Goal: Information Seeking & Learning: Learn about a topic

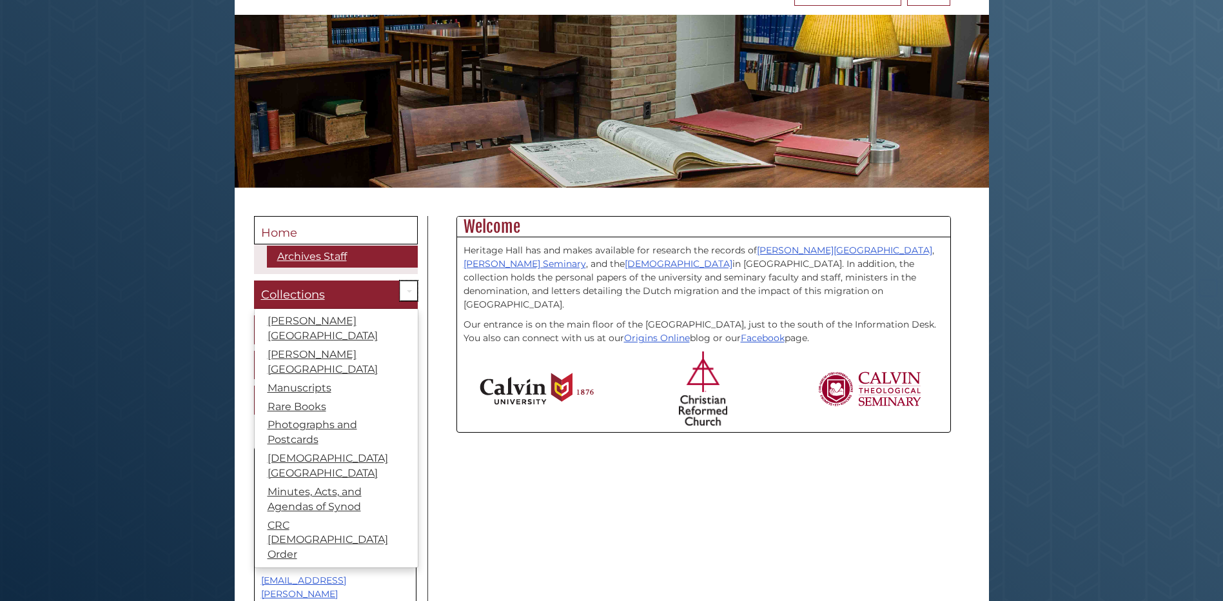
scroll to position [193, 0]
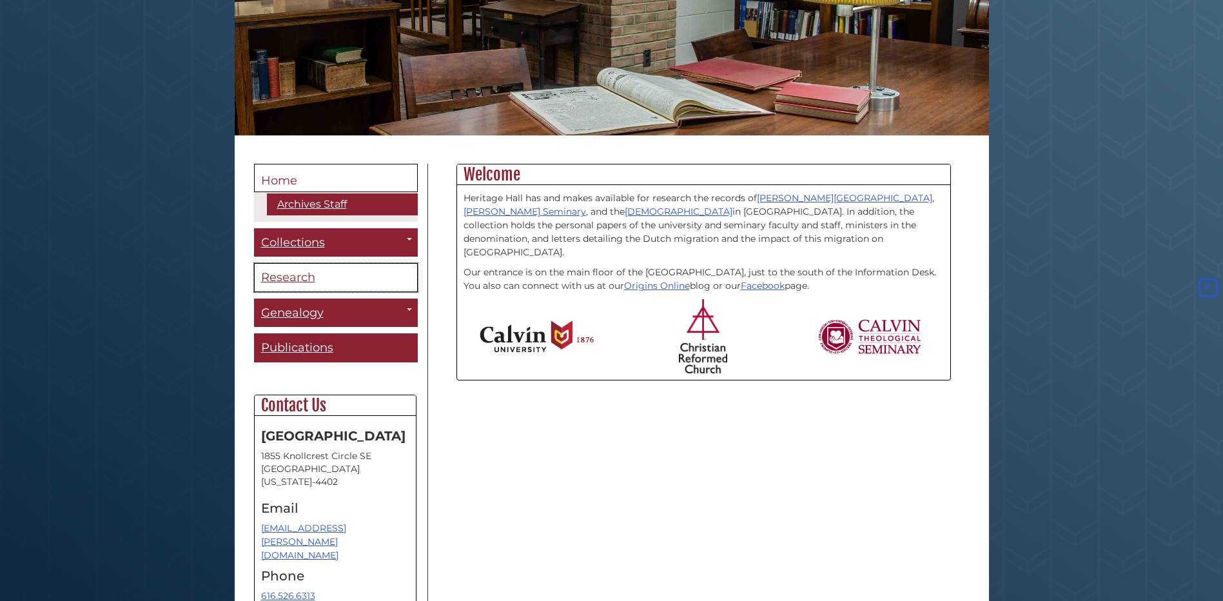
click at [289, 275] on span "Research" at bounding box center [288, 277] width 54 height 14
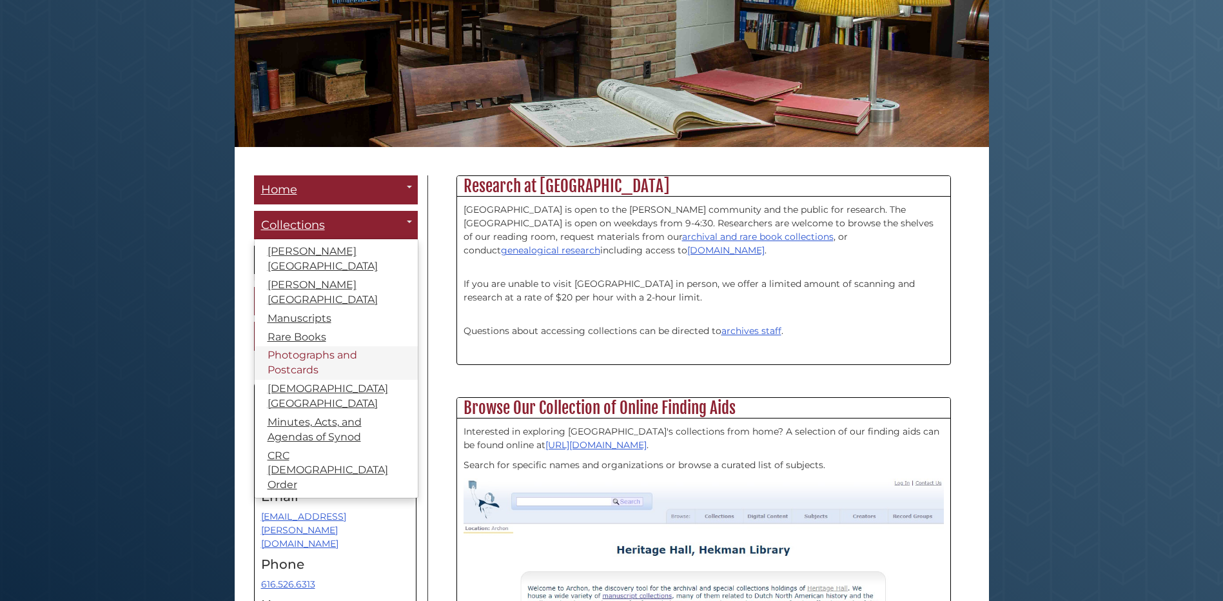
scroll to position [258, 0]
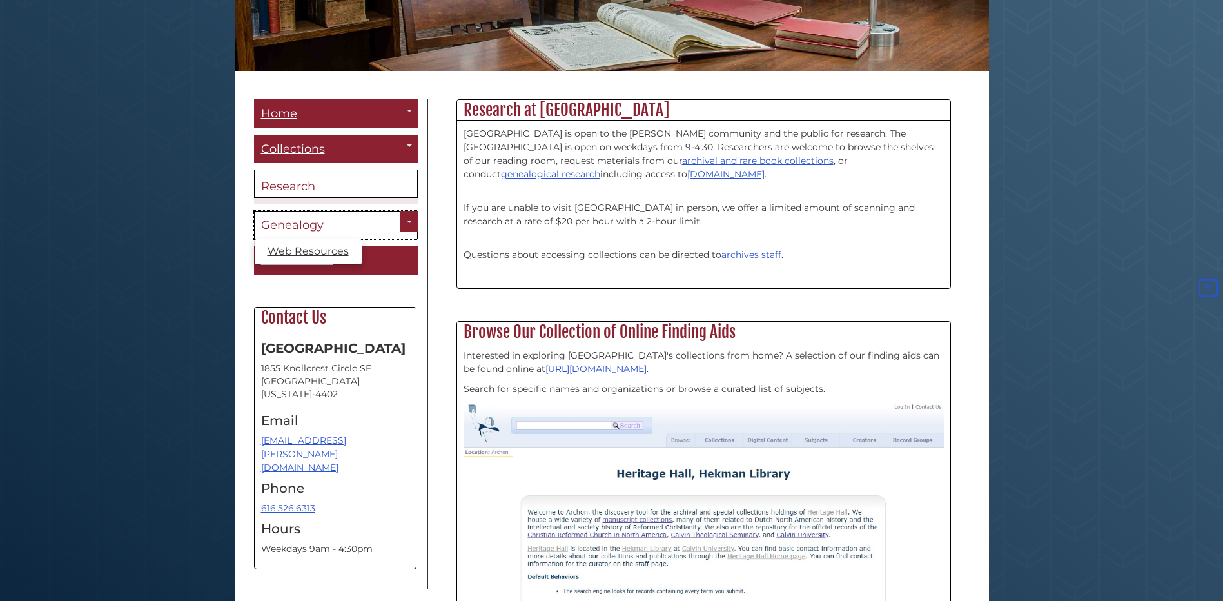
click at [303, 223] on span "Genealogy" at bounding box center [292, 225] width 63 height 14
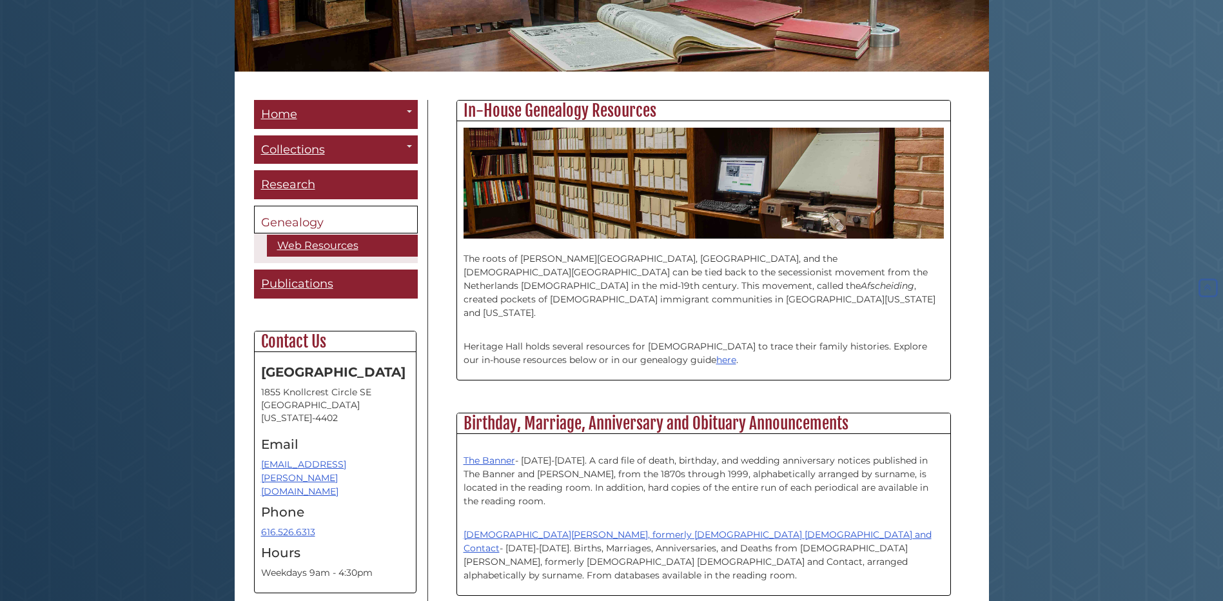
scroll to position [258, 0]
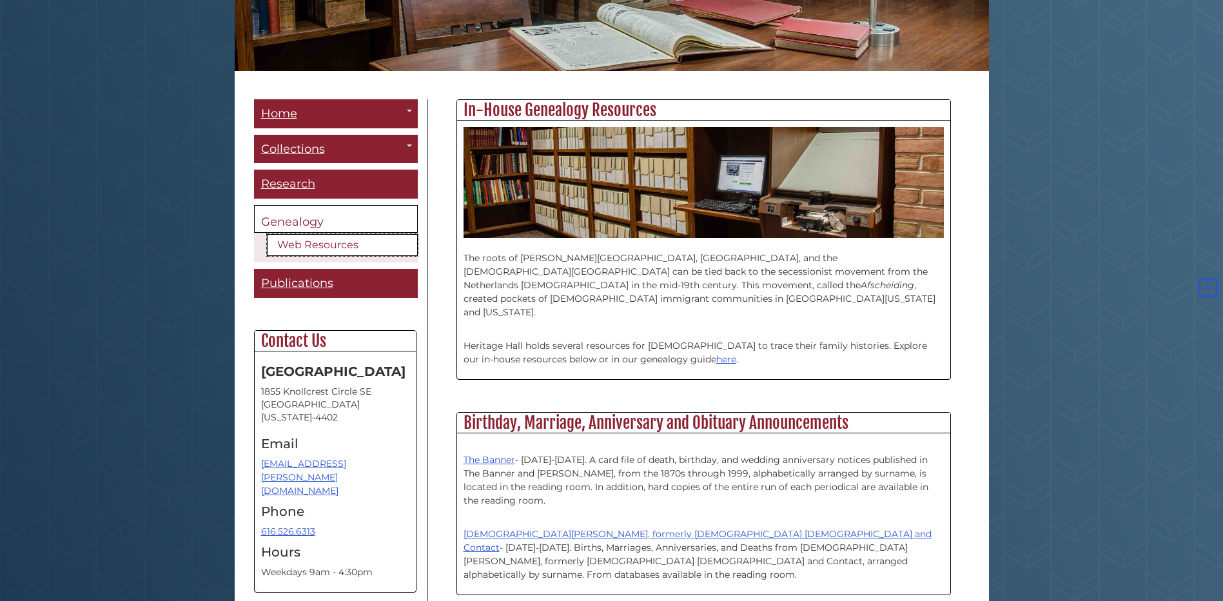
click at [313, 244] on link "Web Resources" at bounding box center [342, 245] width 151 height 22
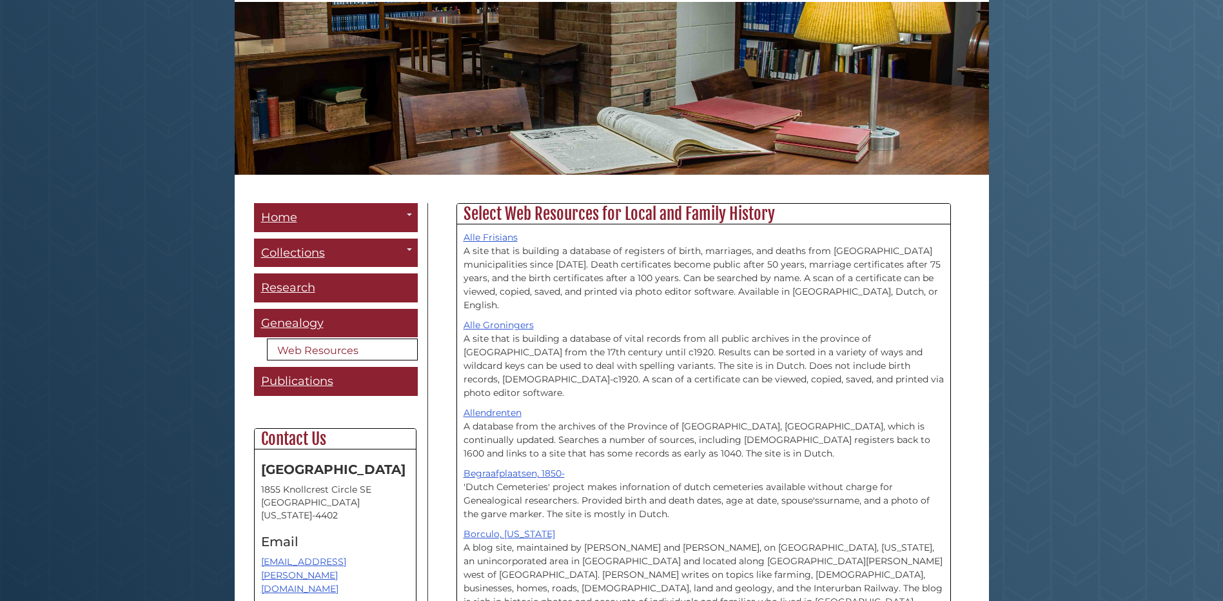
scroll to position [258, 0]
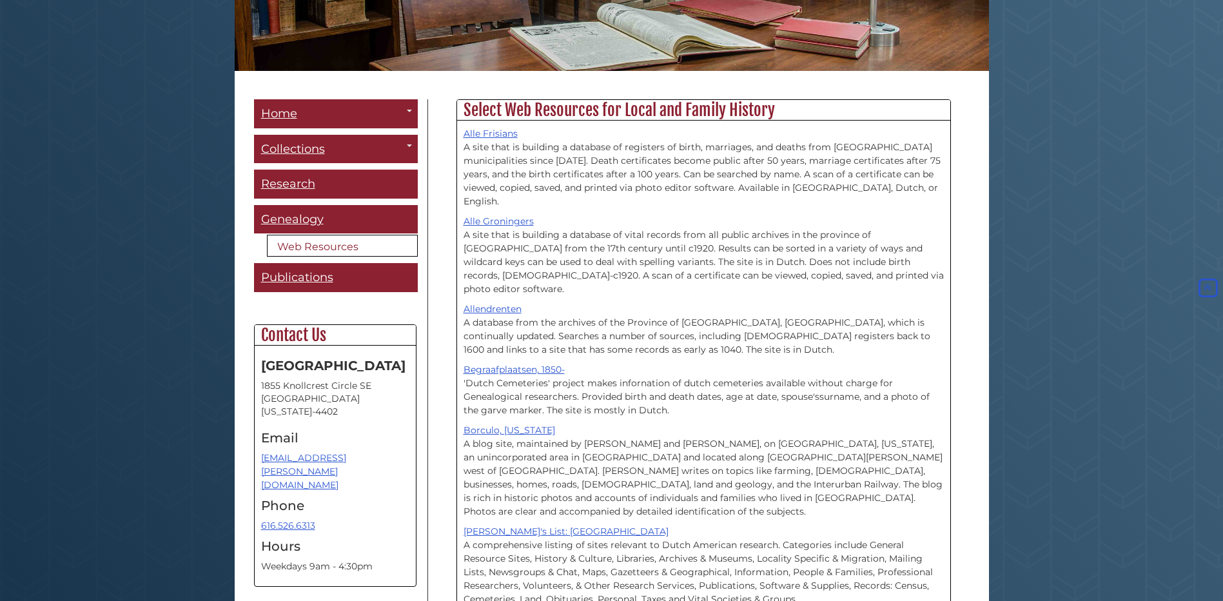
click at [310, 244] on link "Web Resources" at bounding box center [342, 246] width 151 height 22
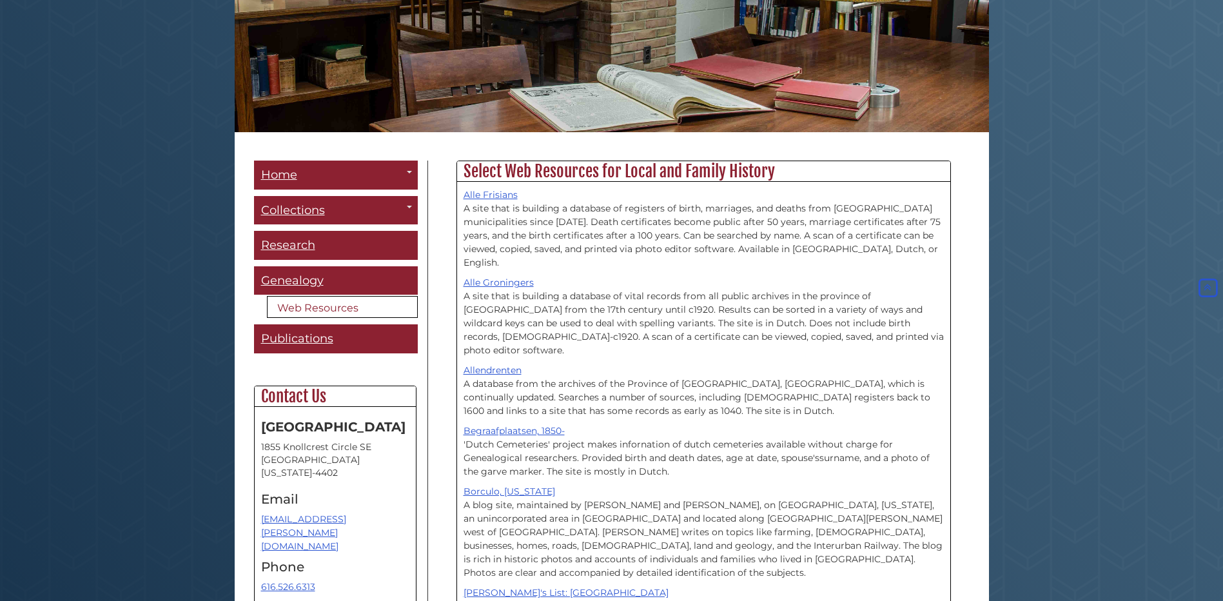
scroll to position [193, 0]
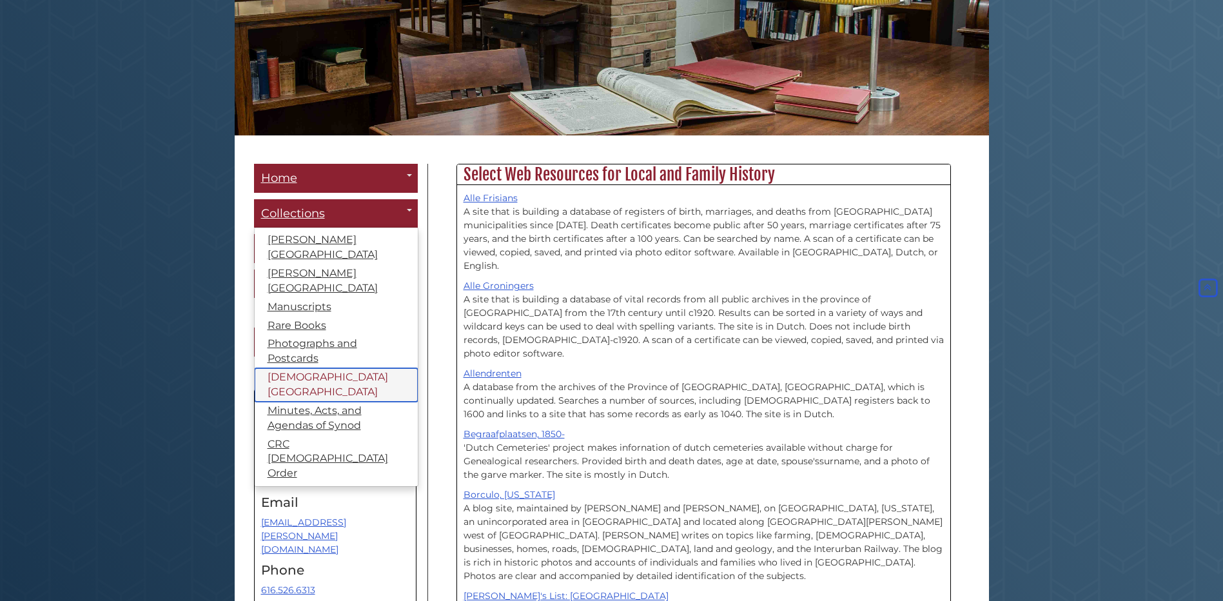
click at [283, 368] on link "[DEMOGRAPHIC_DATA][GEOGRAPHIC_DATA]" at bounding box center [336, 385] width 163 height 34
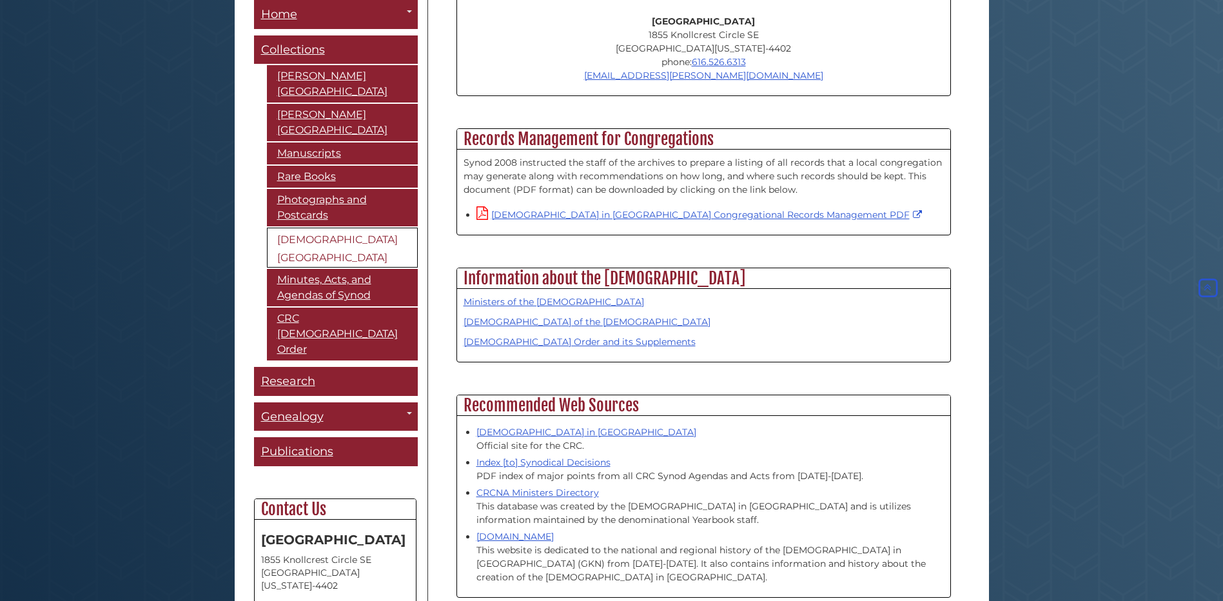
scroll to position [903, 0]
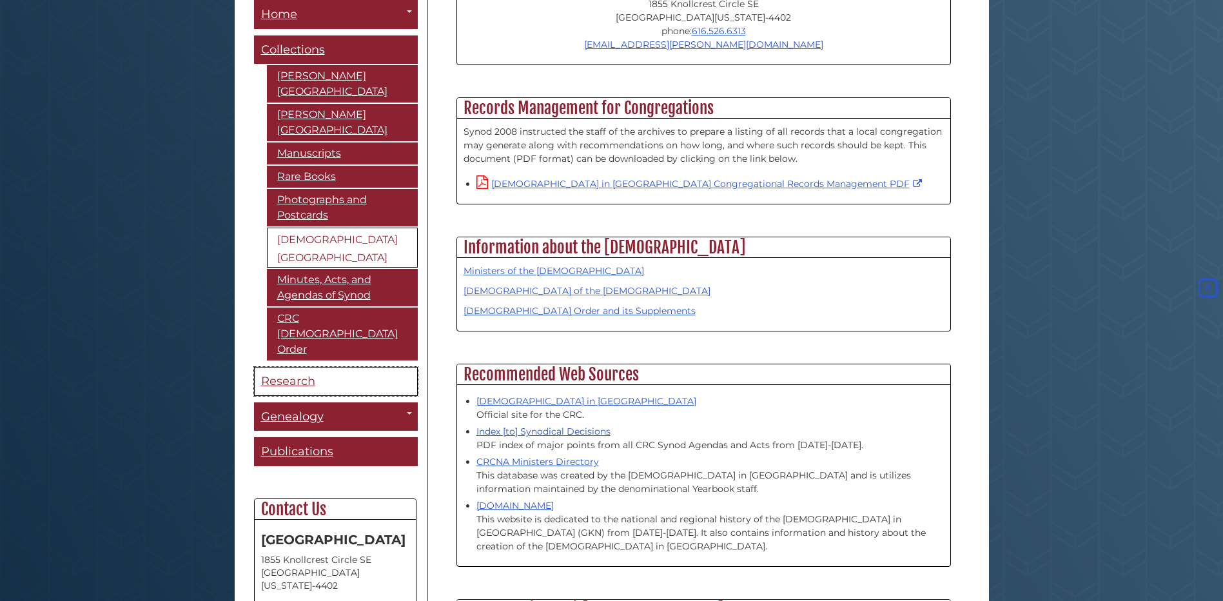
click at [296, 374] on span "Research" at bounding box center [288, 381] width 54 height 14
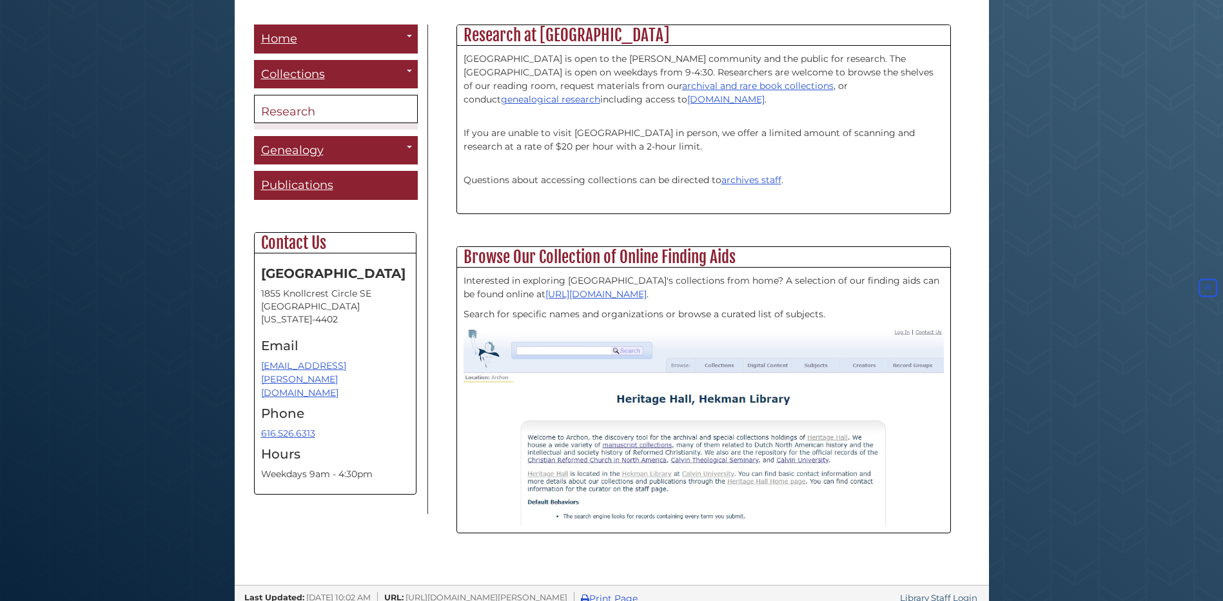
scroll to position [357, 0]
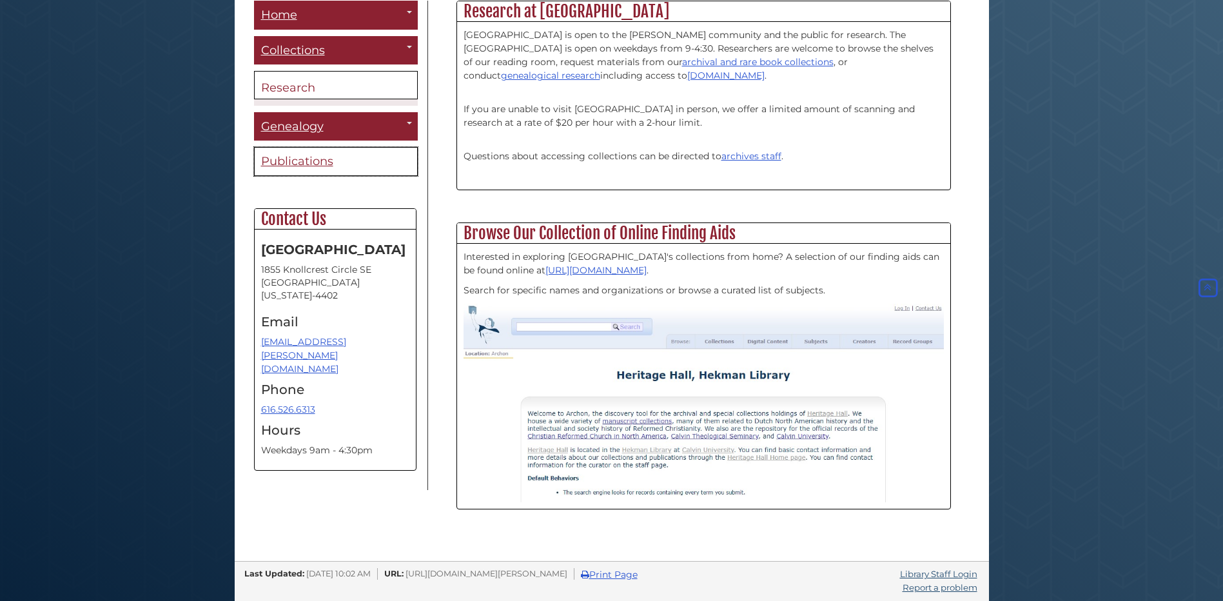
click at [329, 163] on span "Publications" at bounding box center [297, 161] width 72 height 14
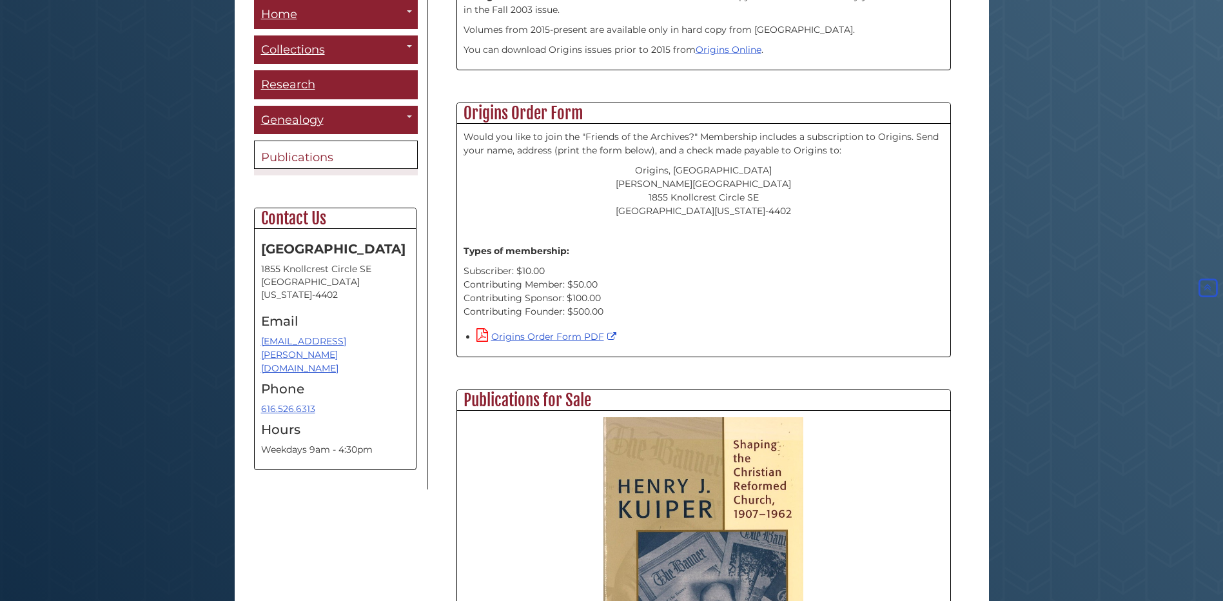
scroll to position [384, 0]
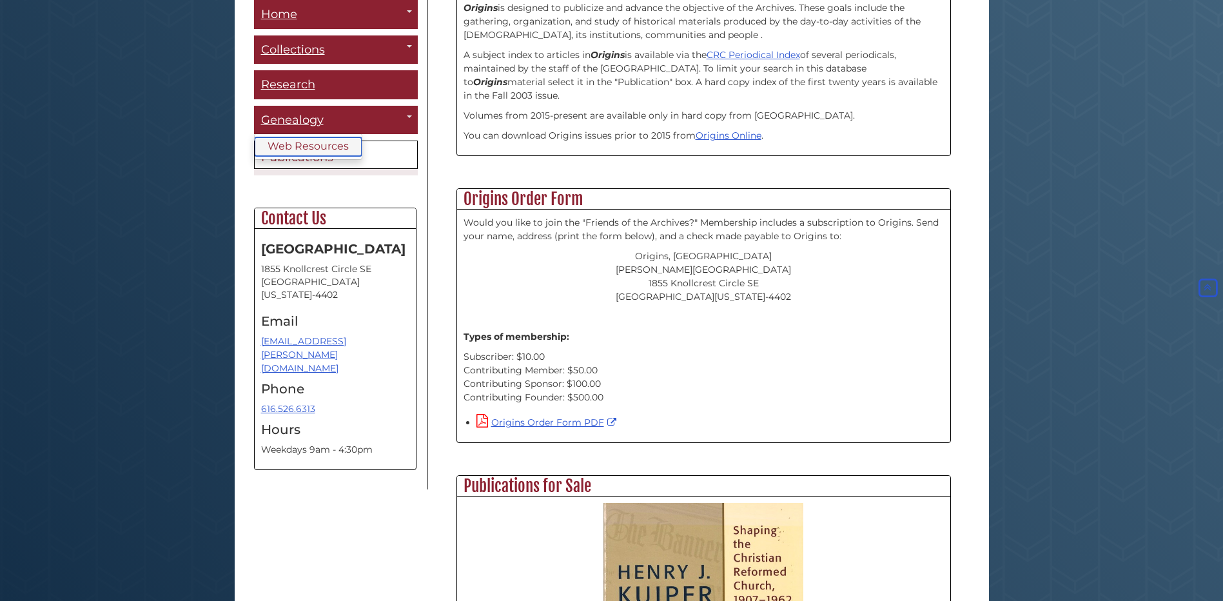
click at [302, 144] on link "Web Resources" at bounding box center [308, 146] width 107 height 19
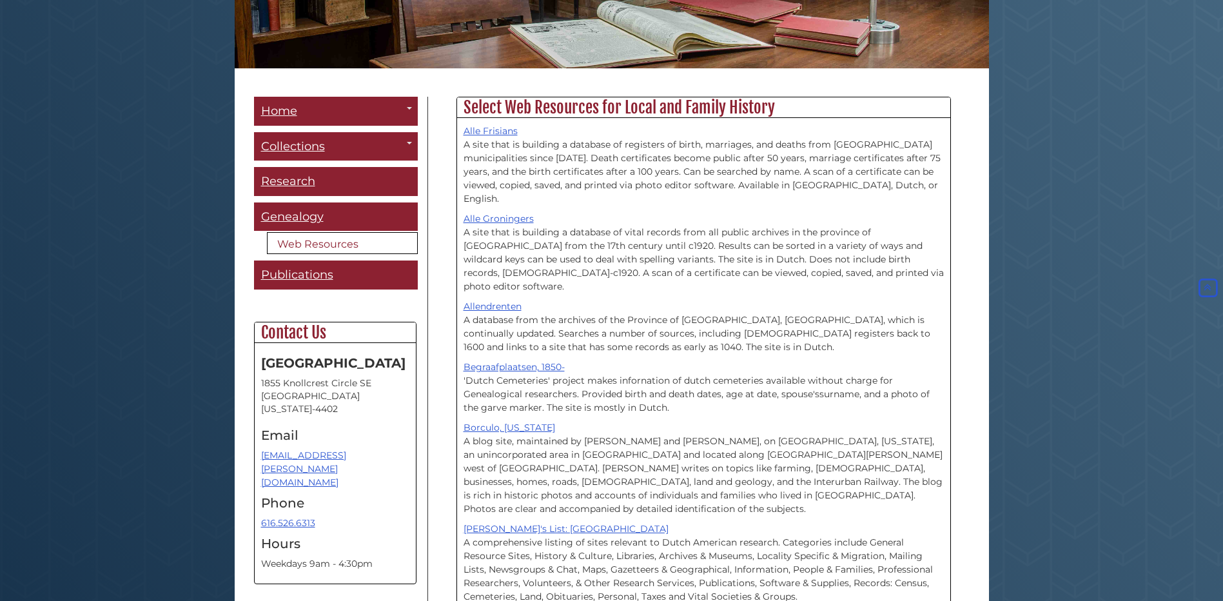
scroll to position [258, 0]
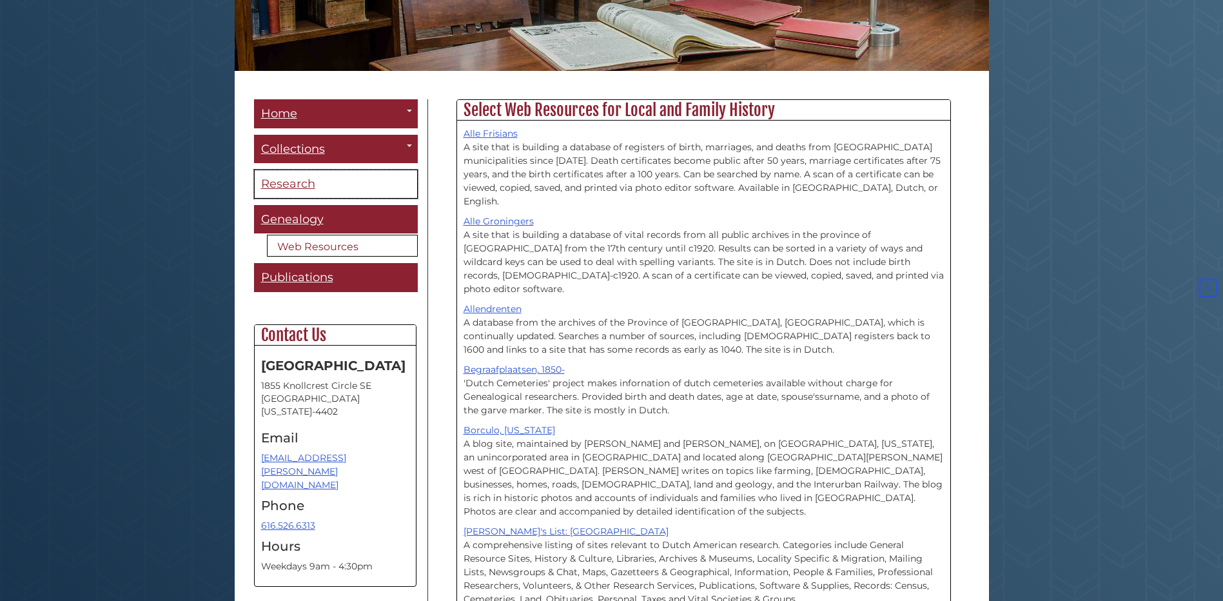
click at [295, 179] on span "Research" at bounding box center [288, 184] width 54 height 14
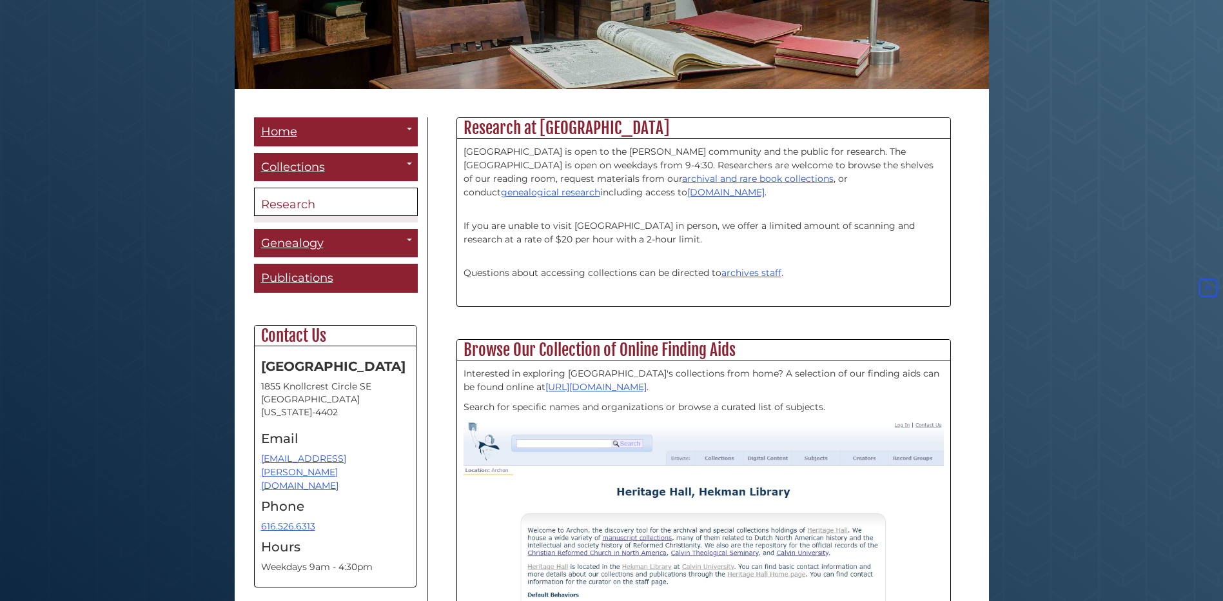
scroll to position [163, 0]
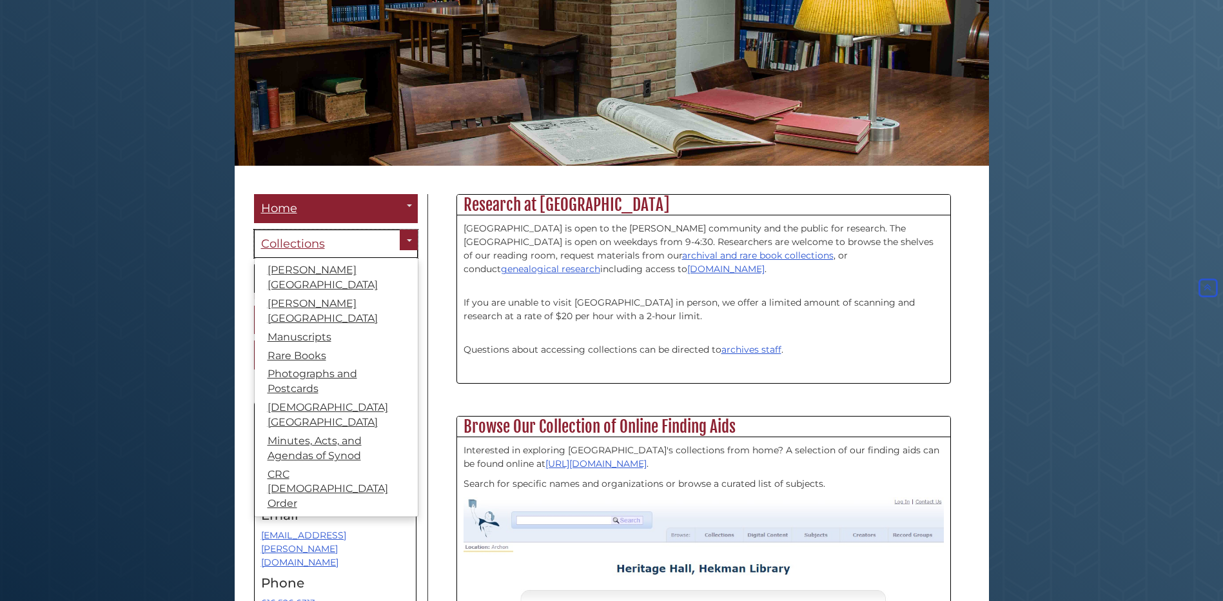
click at [308, 241] on span "Collections" at bounding box center [293, 244] width 64 height 14
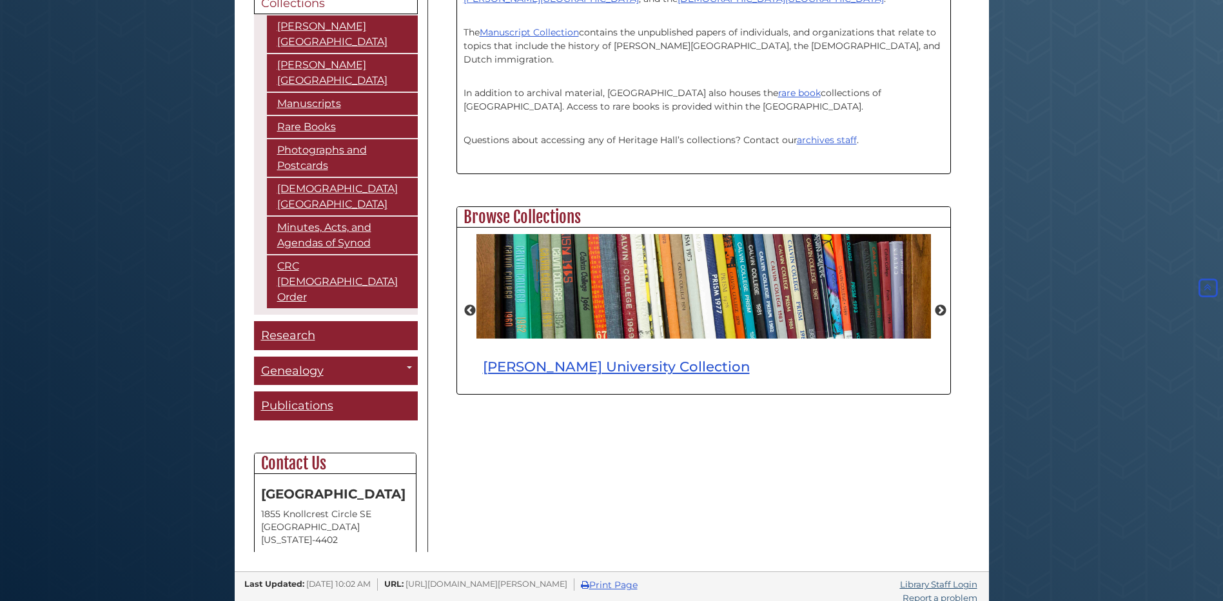
scroll to position [416, 0]
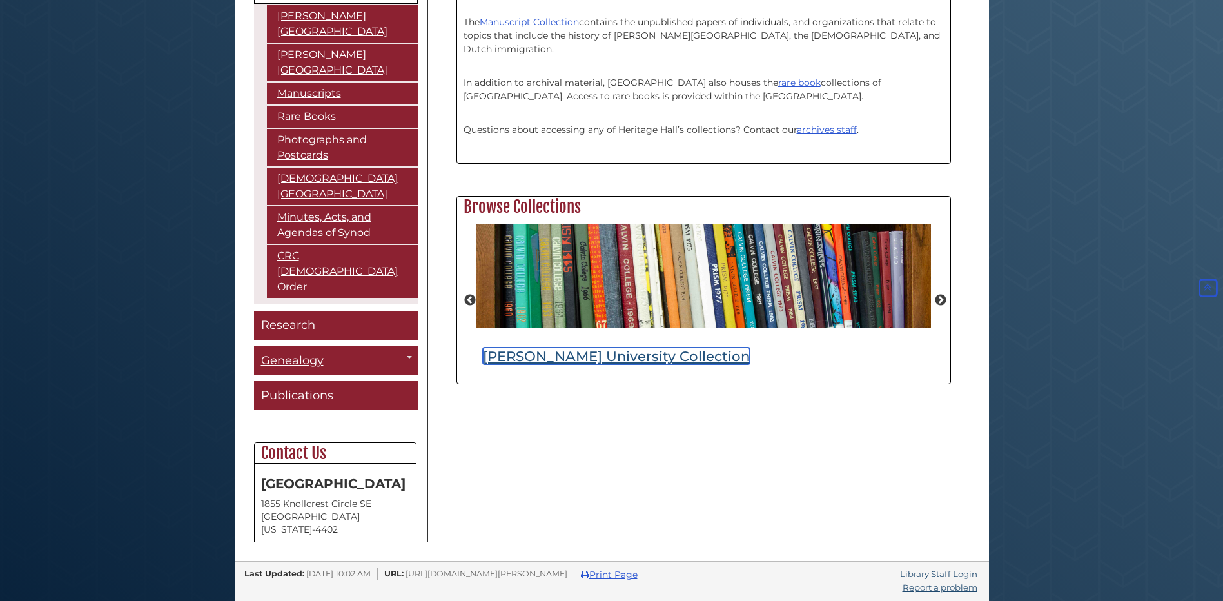
click at [623, 356] on link "Calvin University Collection" at bounding box center [616, 355] width 267 height 17
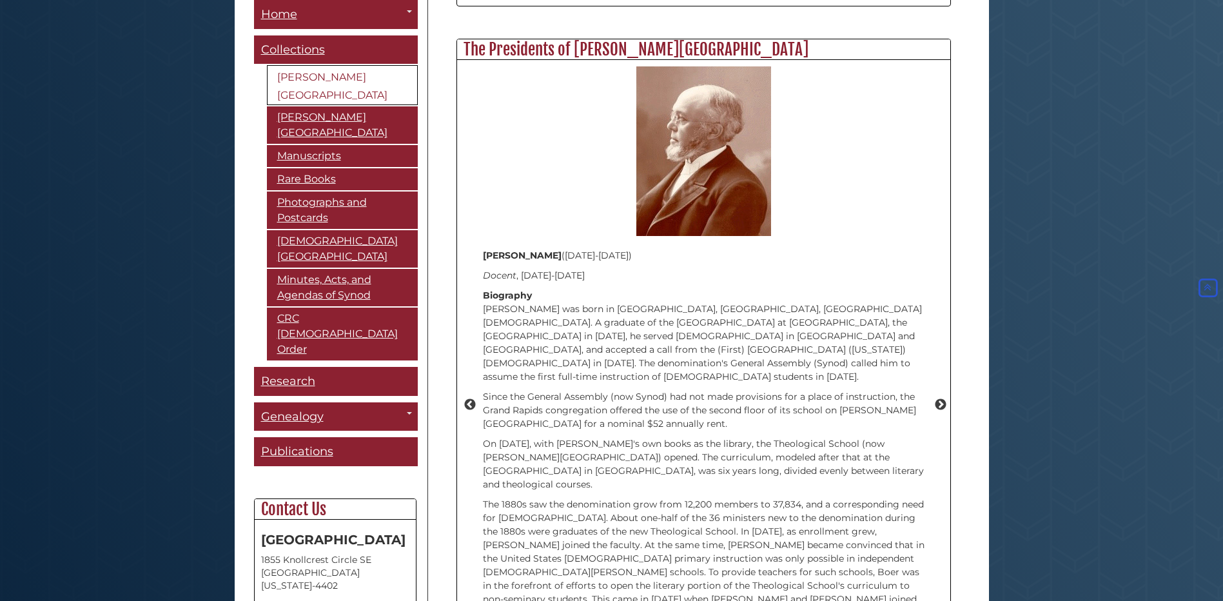
scroll to position [1692, 0]
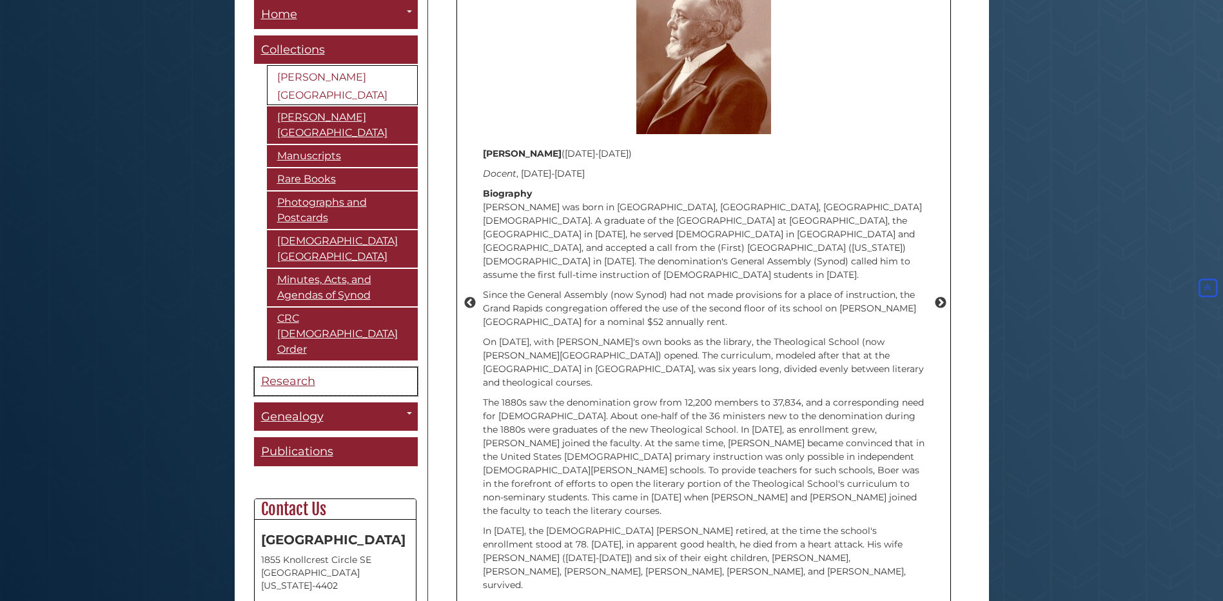
click at [292, 374] on span "Research" at bounding box center [288, 381] width 54 height 14
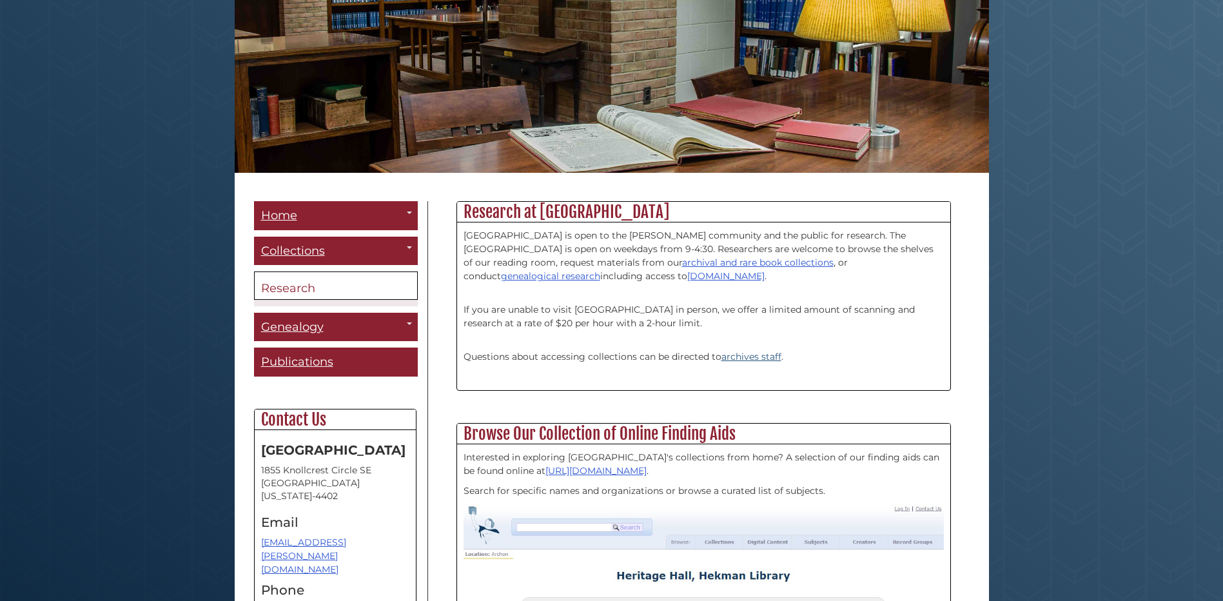
scroll to position [193, 0]
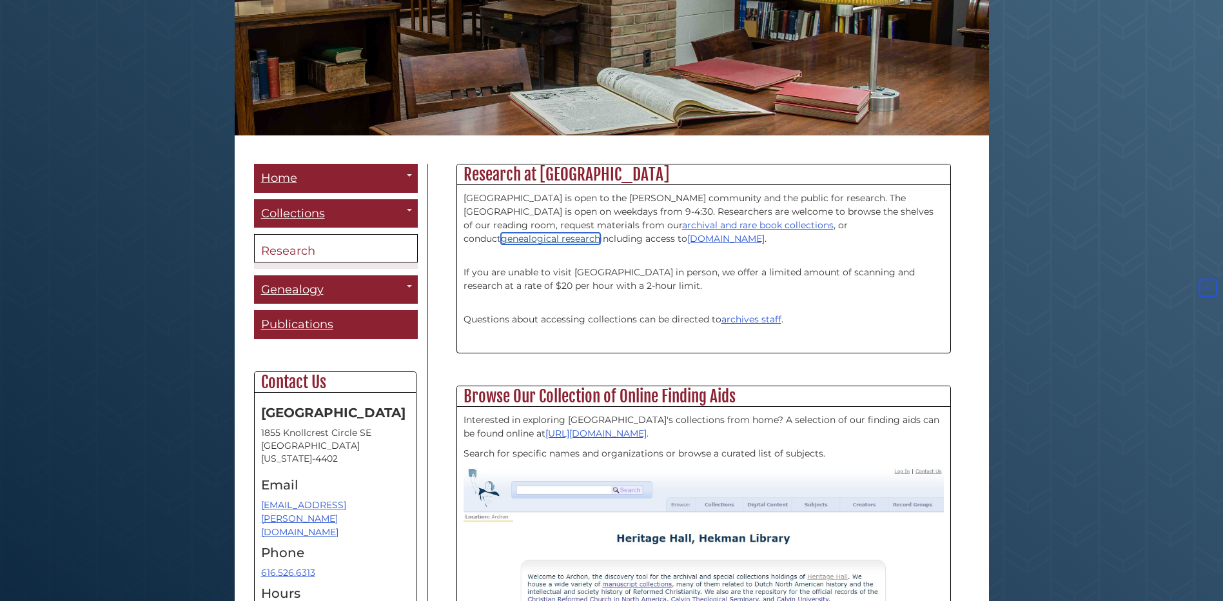
click at [600, 233] on link "genealogical research" at bounding box center [550, 239] width 99 height 12
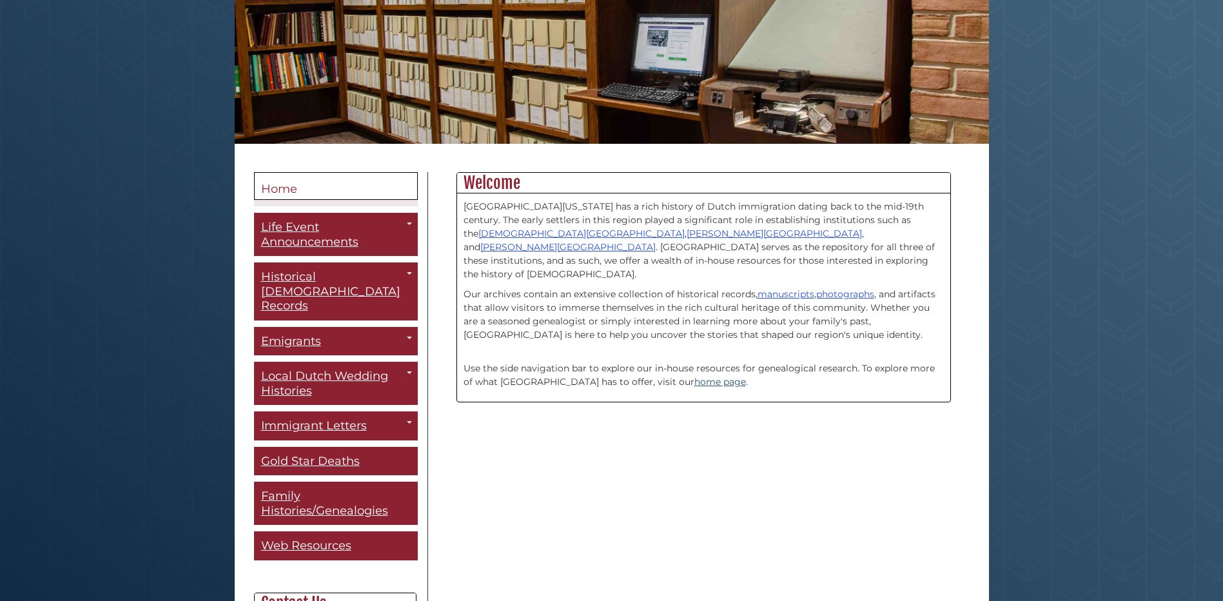
scroll to position [193, 0]
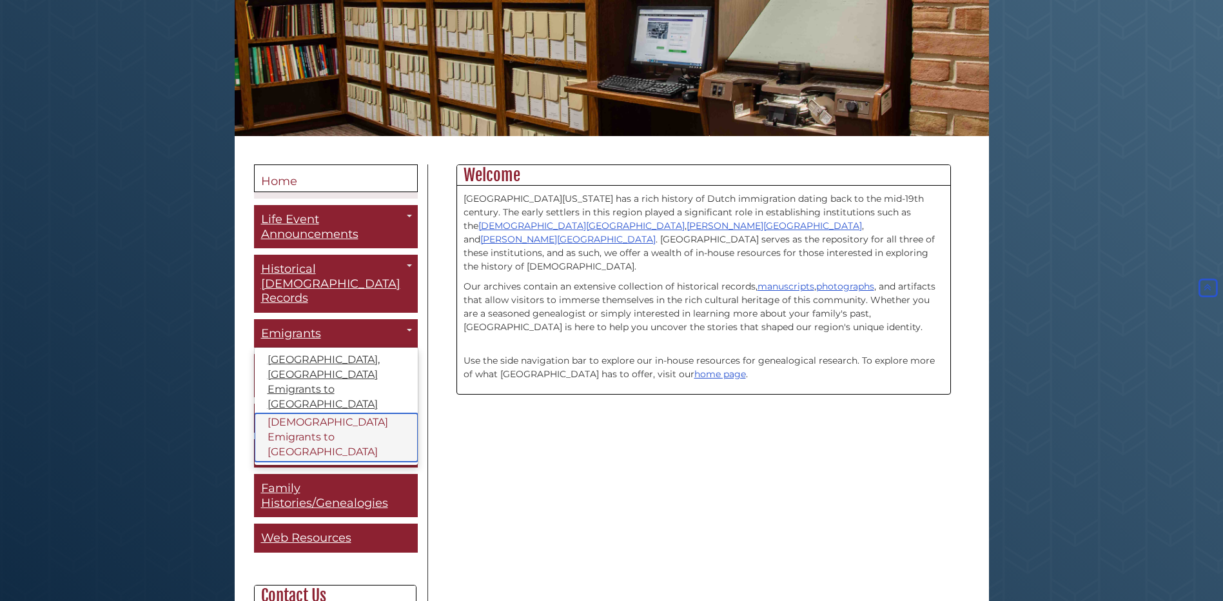
click at [298, 413] on link "Dutch Emigrants to North America" at bounding box center [336, 437] width 163 height 48
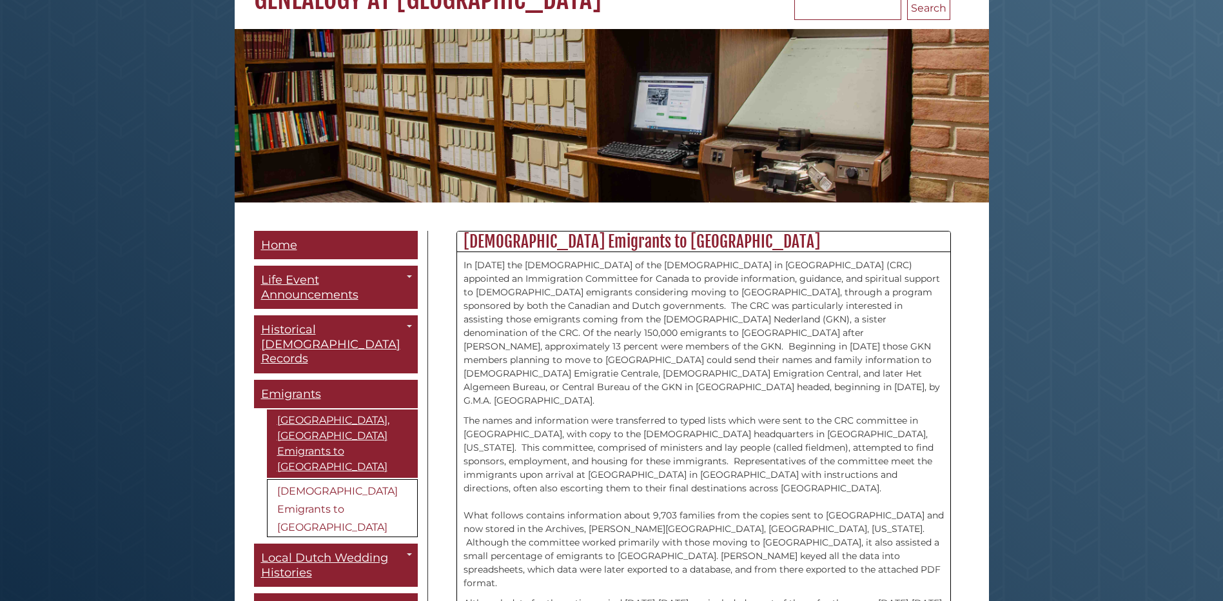
scroll to position [322, 0]
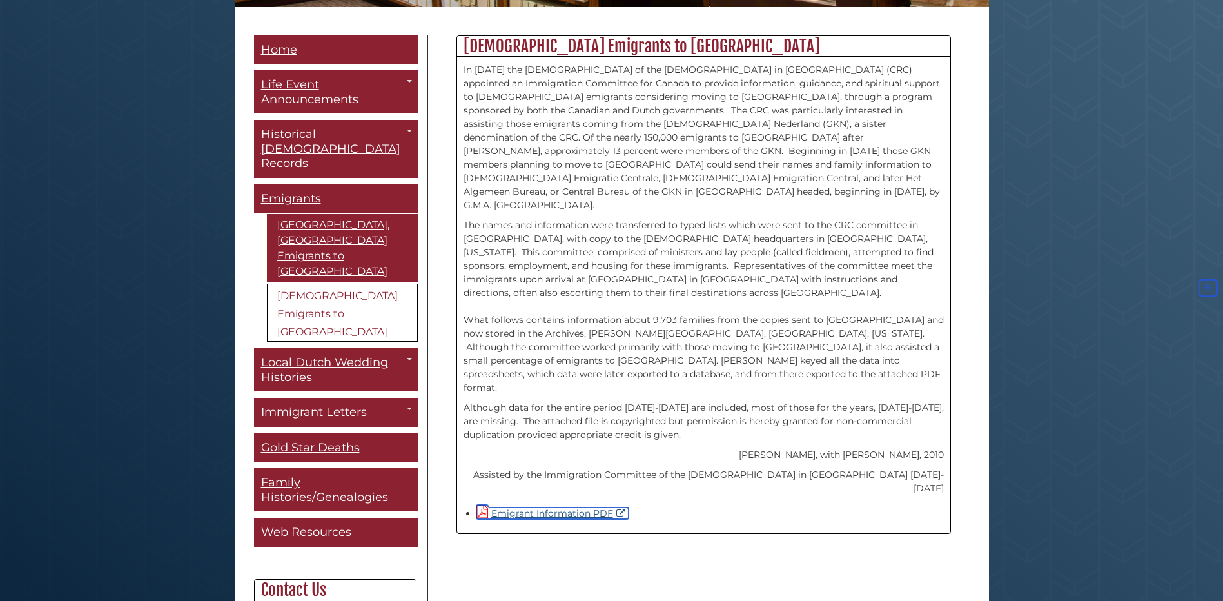
click at [538, 507] on link "Emigrant Information PDF" at bounding box center [552, 513] width 152 height 12
